Goal: Task Accomplishment & Management: Use online tool/utility

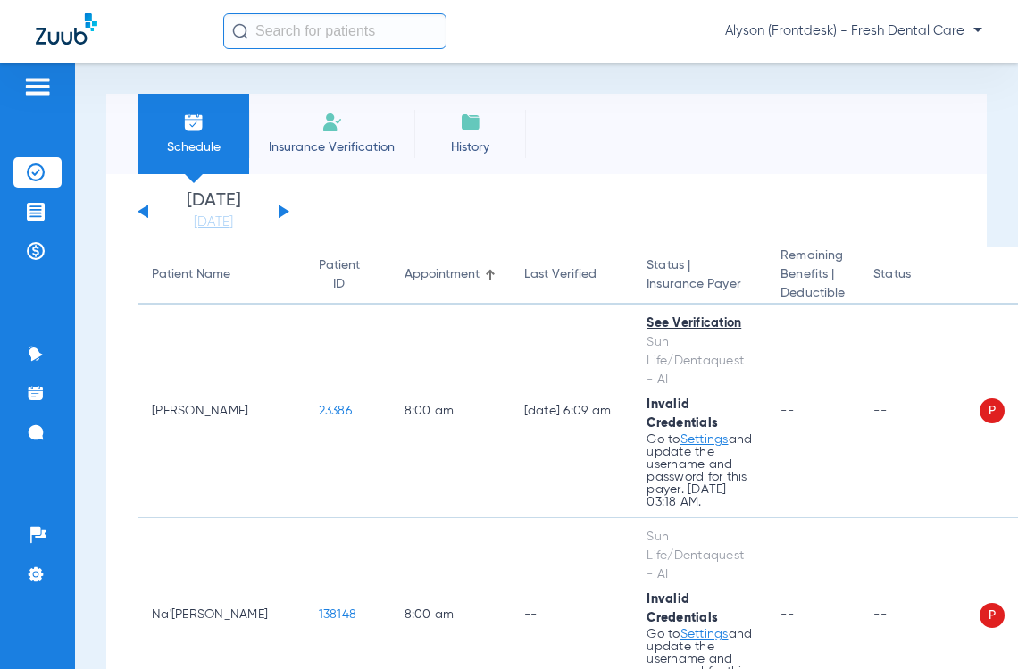
click at [363, 38] on input "text" at bounding box center [334, 31] width 223 height 36
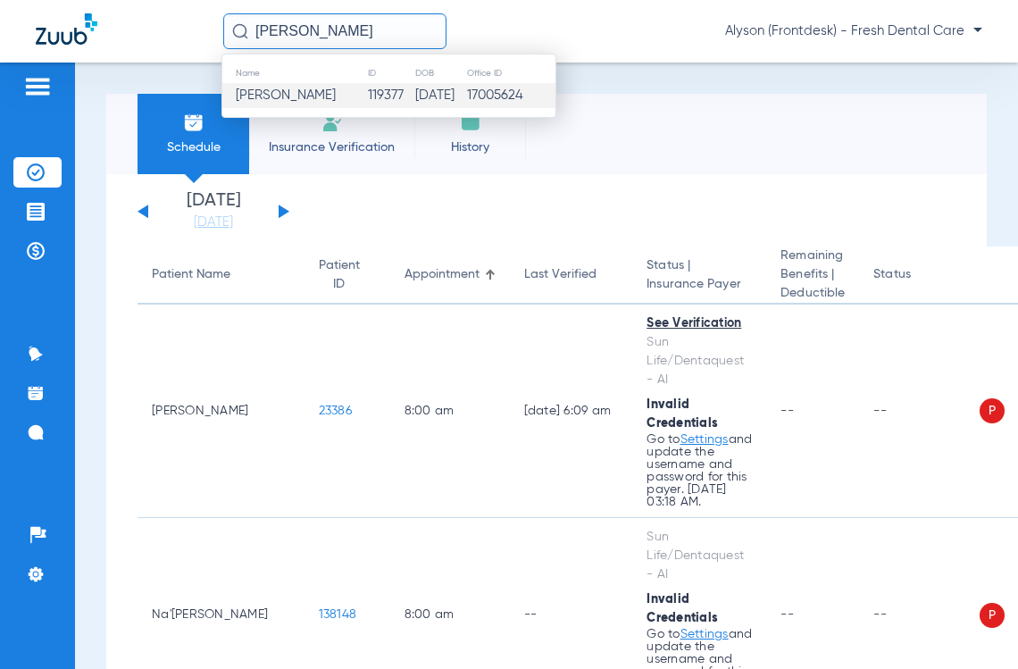
type input "leilani rodriguez"
click at [439, 100] on td "08/18/2022" at bounding box center [440, 95] width 52 height 25
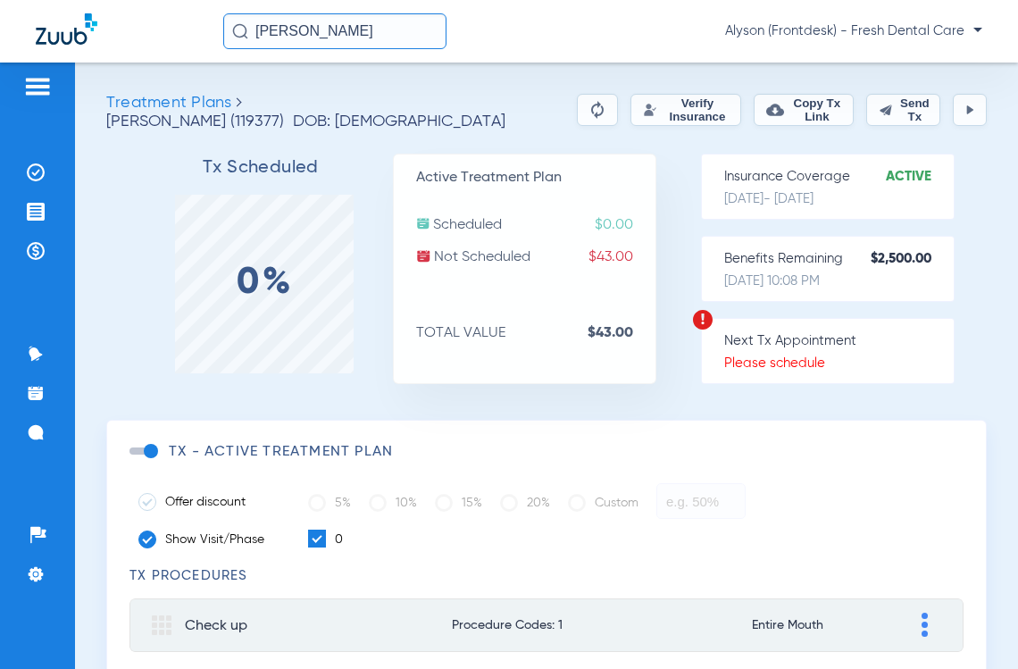
click at [678, 105] on button "Verify Insurance" at bounding box center [686, 110] width 111 height 32
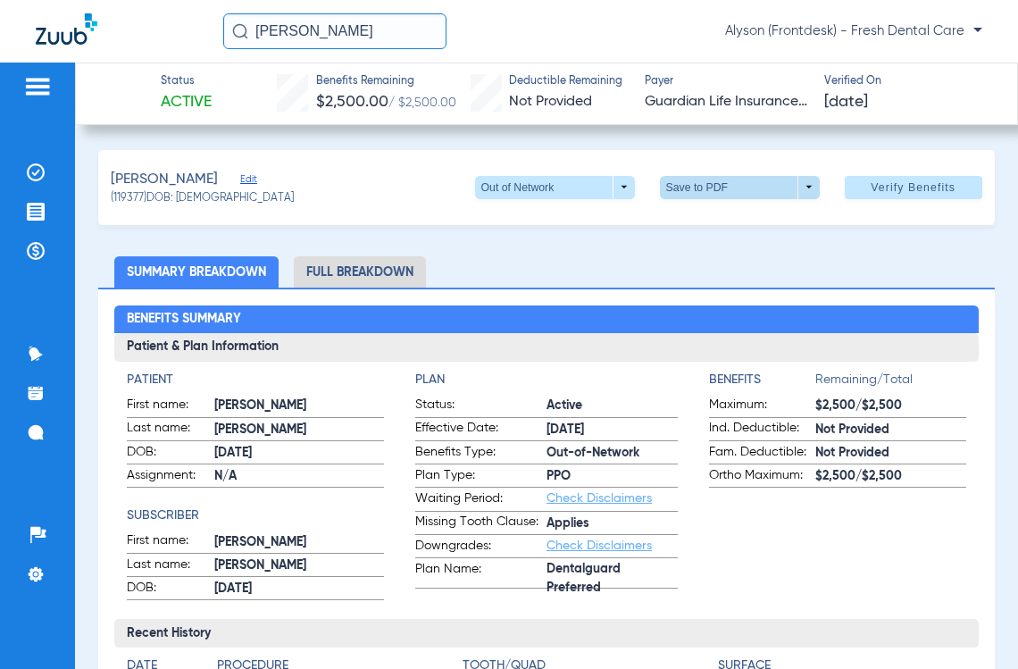
click at [775, 190] on span at bounding box center [740, 187] width 160 height 23
click at [748, 210] on button "insert_drive_file Save to PDF" at bounding box center [714, 223] width 135 height 36
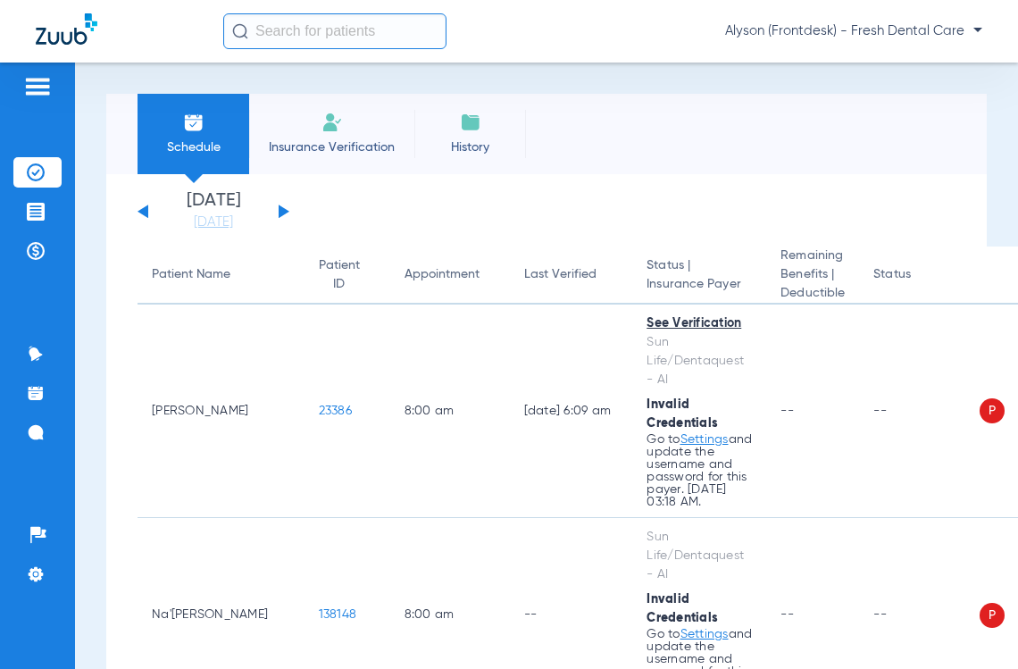
click at [291, 31] on input "text" at bounding box center [334, 31] width 223 height 36
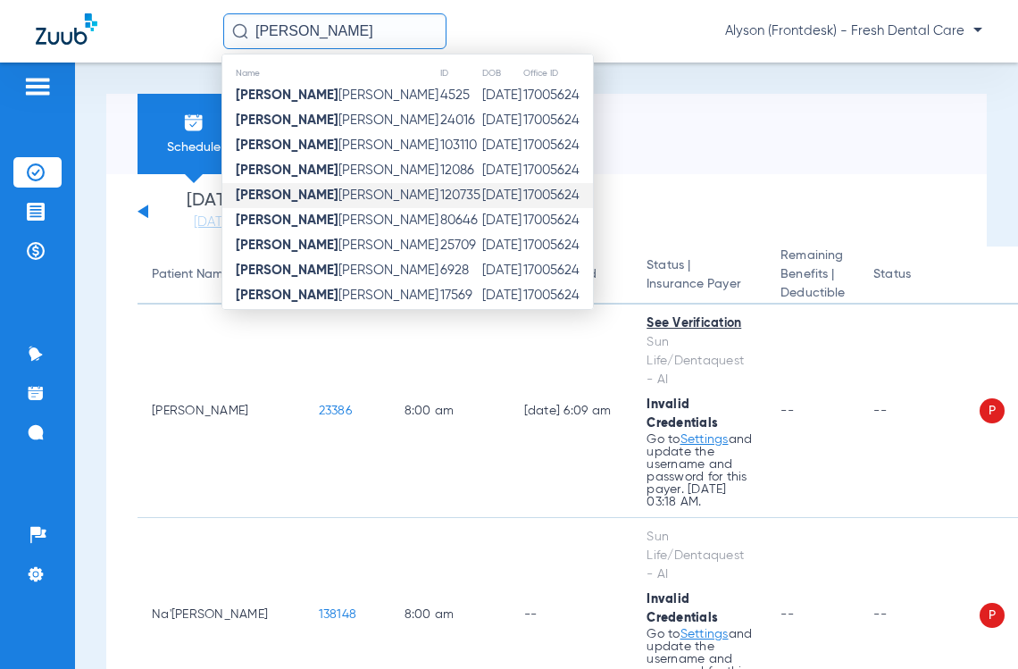
type input "[PERSON_NAME]"
click at [439, 201] on td "120735" at bounding box center [460, 195] width 42 height 25
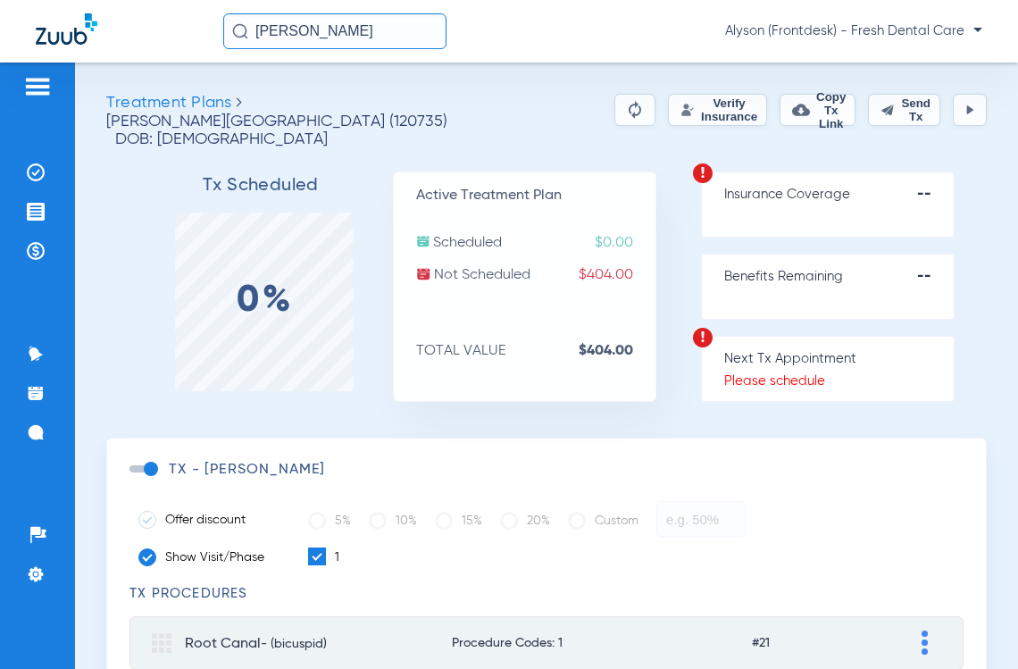
click at [668, 117] on button "Verify Insurance" at bounding box center [717, 110] width 99 height 32
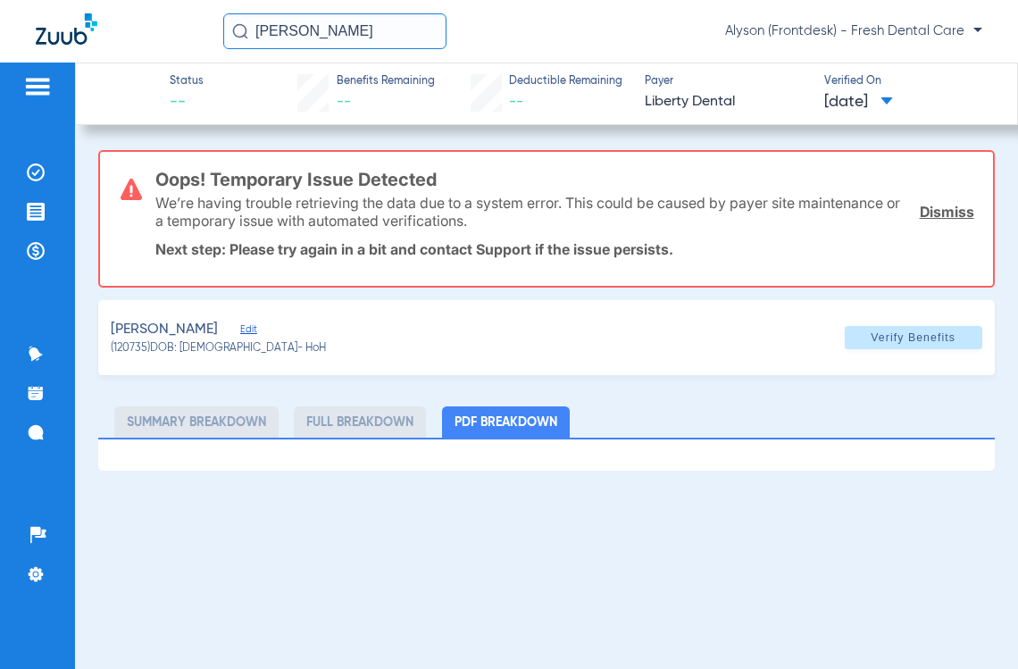
click at [927, 213] on link "Dismiss" at bounding box center [947, 212] width 54 height 18
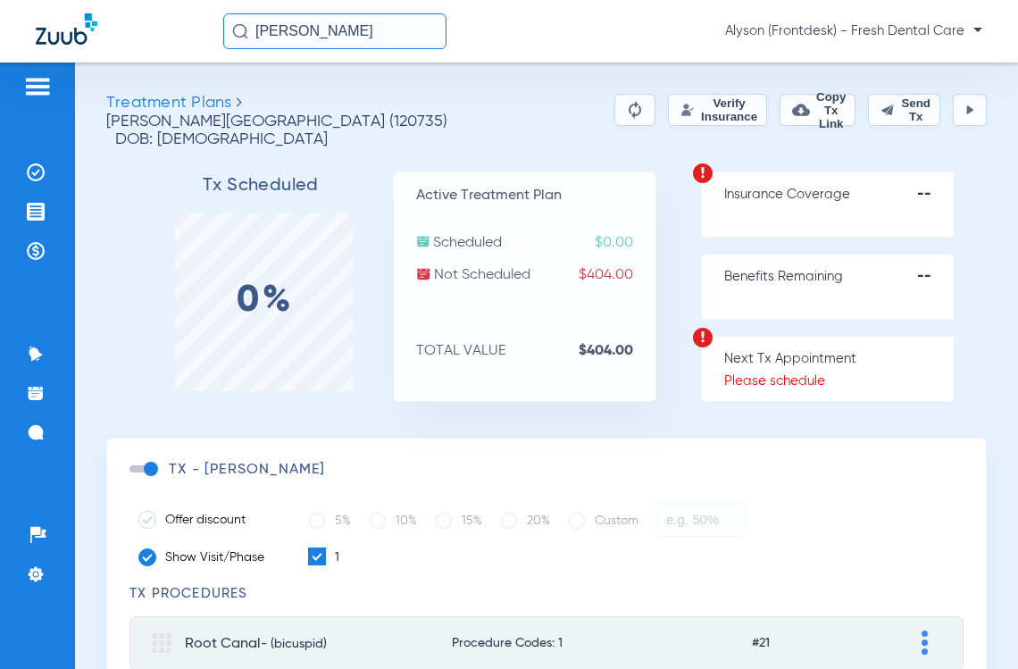
click at [677, 118] on button "Verify Insurance" at bounding box center [717, 110] width 99 height 32
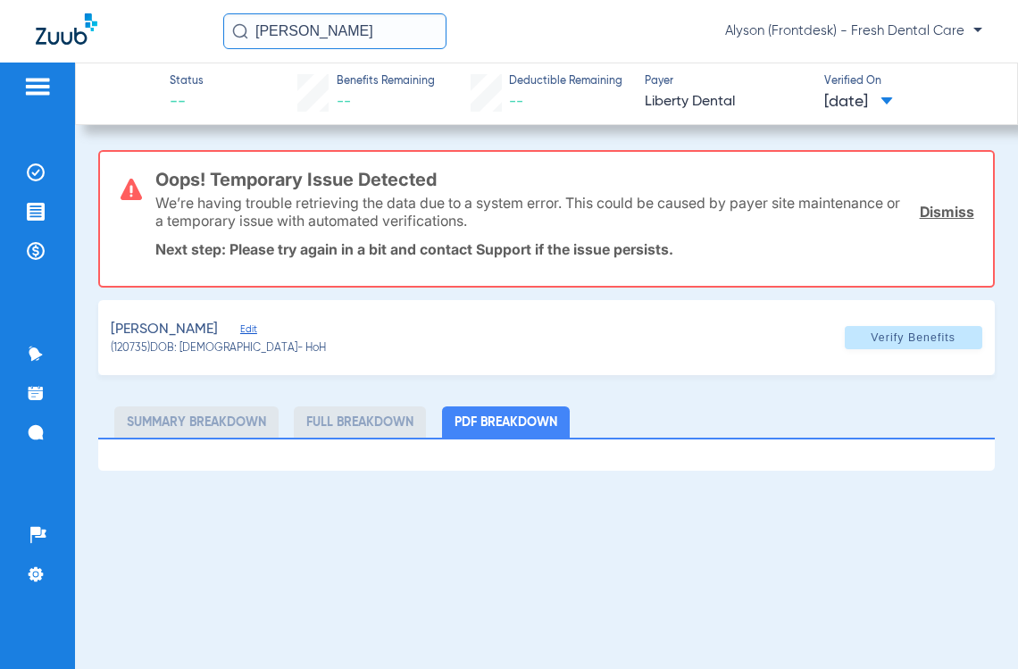
click at [230, 570] on div "Status -- Benefits Remaining -- Deductible Remaining -- Payer Liberty Dental Ve…" at bounding box center [546, 366] width 943 height 606
click at [321, 32] on input "[PERSON_NAME]" at bounding box center [334, 31] width 223 height 36
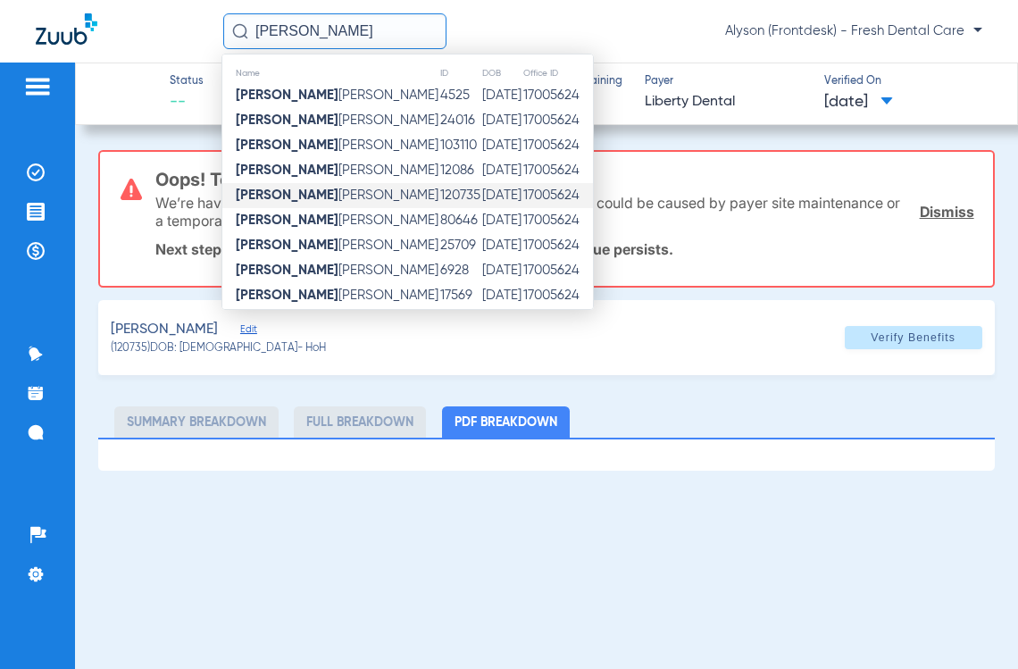
click at [356, 201] on td "[PERSON_NAME]" at bounding box center [330, 195] width 217 height 25
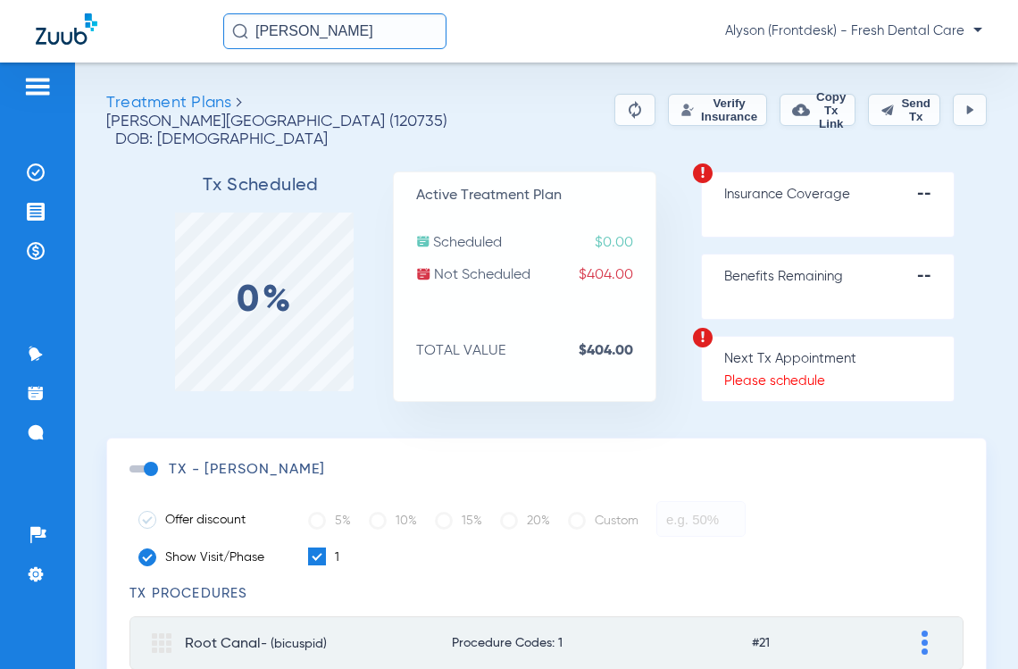
click at [668, 107] on button "Verify Insurance" at bounding box center [717, 110] width 99 height 32
